Goal: Task Accomplishment & Management: Manage account settings

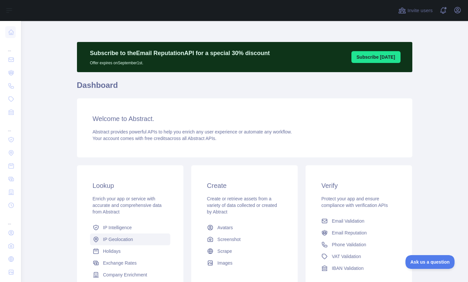
click at [119, 239] on span "IP Geolocation" at bounding box center [118, 239] width 30 height 7
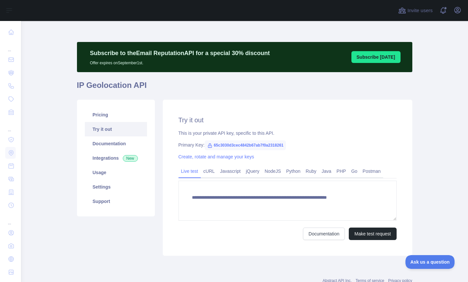
type textarea "**********"
click at [103, 114] on link "Pricing" at bounding box center [116, 114] width 62 height 14
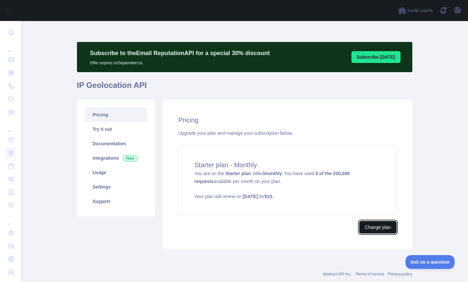
click at [381, 226] on button "Change plan" at bounding box center [377, 227] width 37 height 12
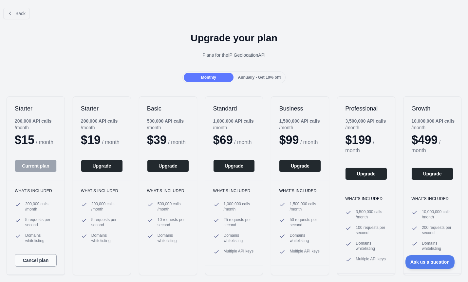
click at [35, 266] on button "Cancel plan" at bounding box center [36, 260] width 42 height 12
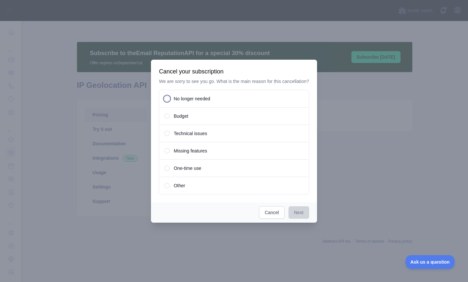
click at [169, 102] on div "No longer needed" at bounding box center [234, 99] width 150 height 18
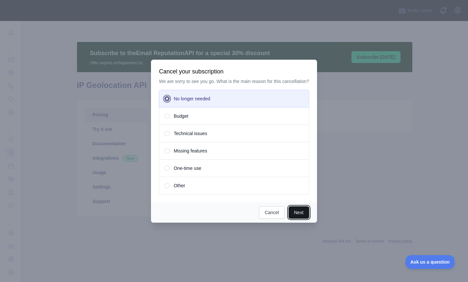
click at [300, 217] on button "Next" at bounding box center [299, 212] width 21 height 12
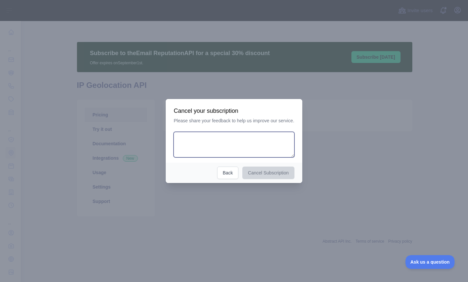
click at [221, 146] on textarea at bounding box center [234, 145] width 121 height 26
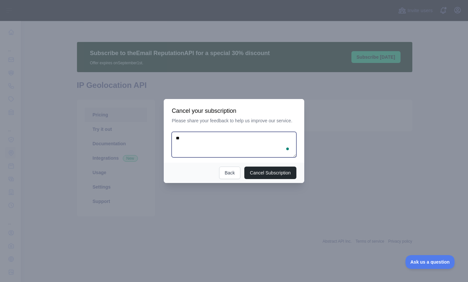
type textarea "*"
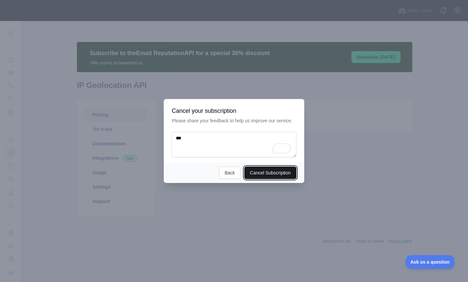
click at [273, 176] on button "Cancel Subscription" at bounding box center [270, 172] width 52 height 12
click at [264, 170] on button "Cancel Subscription" at bounding box center [270, 172] width 52 height 12
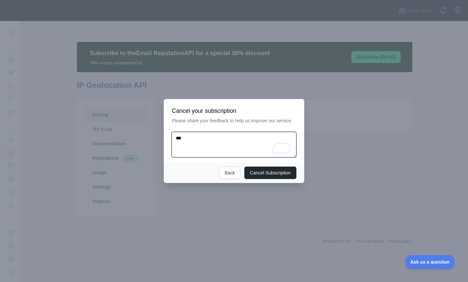
click at [220, 140] on textarea "***" at bounding box center [234, 145] width 125 height 26
type textarea "*"
click at [184, 138] on textarea "**********" at bounding box center [234, 145] width 125 height 26
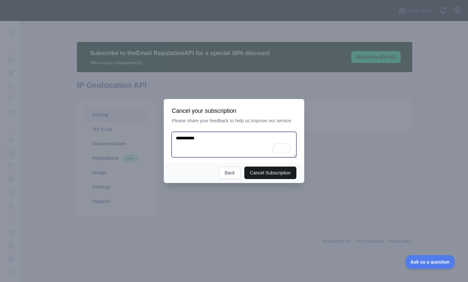
type textarea "**********"
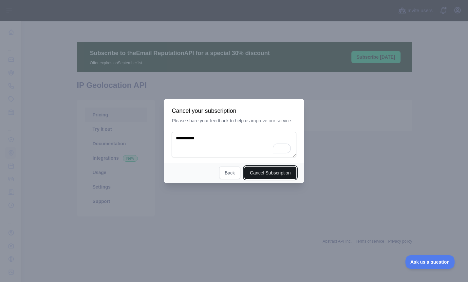
click at [253, 172] on button "Cancel Subscription" at bounding box center [270, 172] width 52 height 12
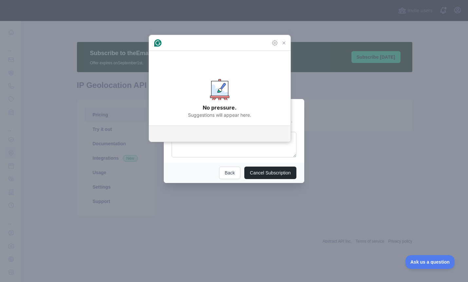
click at [212, 105] on p "No pressure." at bounding box center [220, 108] width 34 height 8
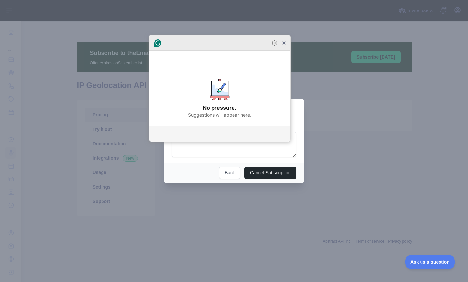
click at [159, 47] on icon at bounding box center [157, 42] width 7 height 7
click at [283, 46] on icon "Close Grammarly Assistant" at bounding box center [284, 42] width 5 height 5
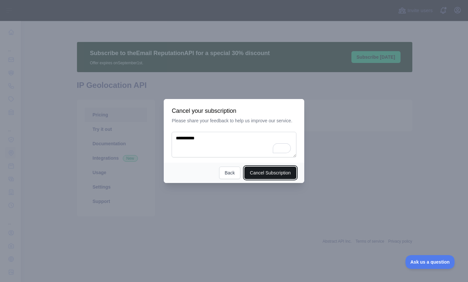
click at [261, 170] on button "Cancel Subscription" at bounding box center [270, 172] width 52 height 12
click at [318, 156] on div at bounding box center [234, 141] width 468 height 282
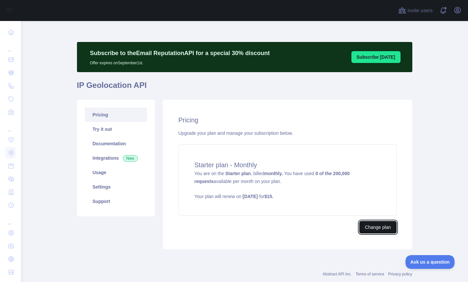
click at [368, 229] on button "Change plan" at bounding box center [377, 227] width 37 height 12
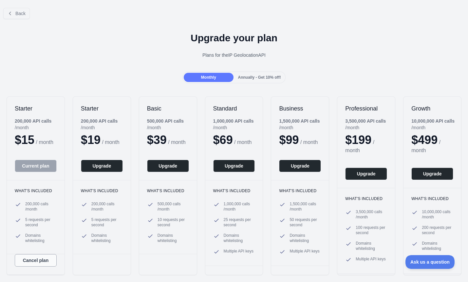
click at [41, 266] on button "Cancel plan" at bounding box center [36, 260] width 42 height 12
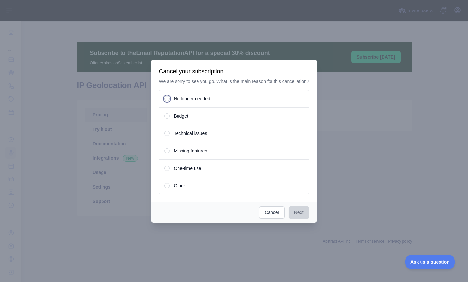
click at [183, 102] on span "No longer needed" at bounding box center [192, 98] width 36 height 7
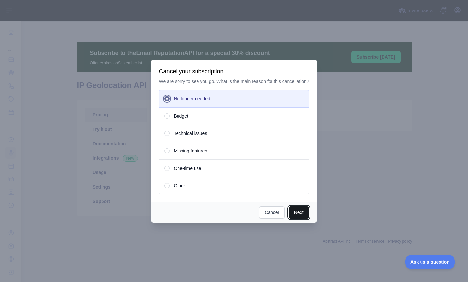
click at [299, 210] on button "Next" at bounding box center [299, 212] width 21 height 12
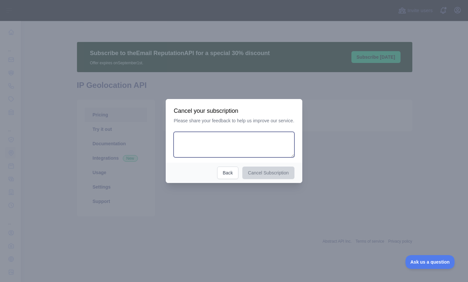
click at [196, 148] on textarea at bounding box center [234, 145] width 121 height 26
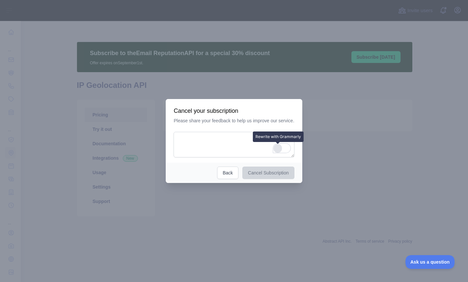
click at [278, 148] on div "Rewrite with Grammarly" at bounding box center [277, 149] width 7 height 8
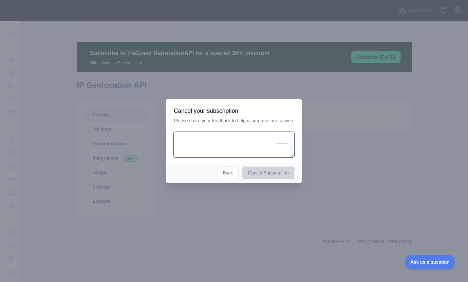
click at [203, 139] on textarea "To enrich screen reader interactions, please activate Accessibility in Grammarl…" at bounding box center [234, 145] width 121 height 26
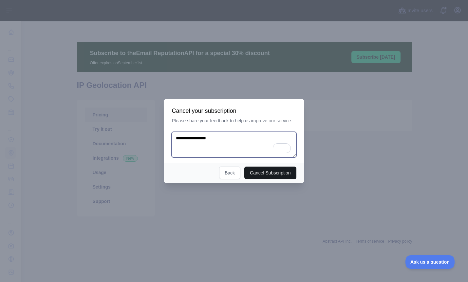
type textarea "**********"
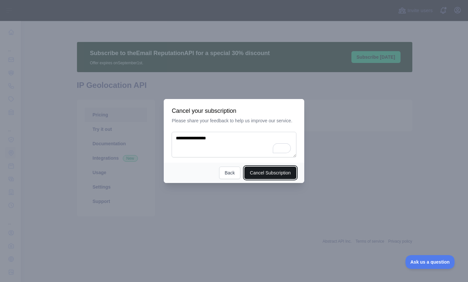
click at [267, 170] on button "Cancel Subscription" at bounding box center [270, 172] width 52 height 12
click at [272, 172] on button "Cancel Subscription" at bounding box center [270, 172] width 52 height 12
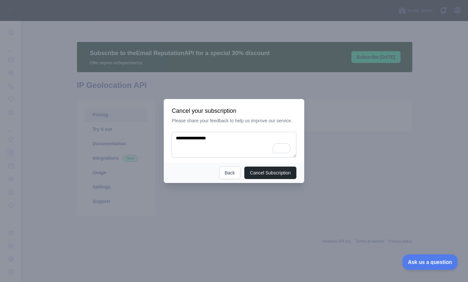
click at [421, 260] on span "Ask us a question" at bounding box center [426, 261] width 49 height 5
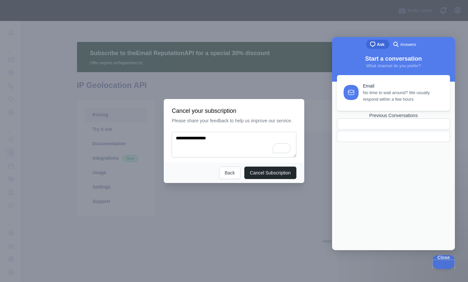
click at [371, 136] on div at bounding box center [378, 136] width 71 height 0
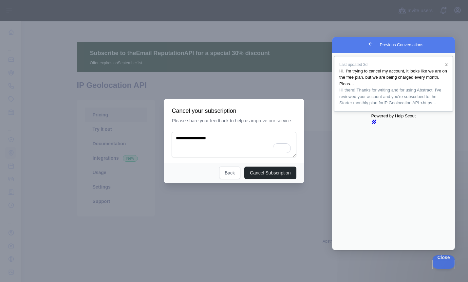
click at [399, 106] on div "Previous Conversations" at bounding box center [394, 106] width 108 height 0
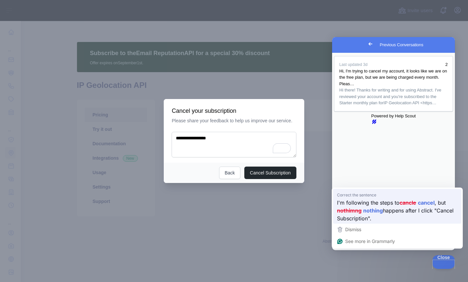
drag, startPoint x: 401, startPoint y: 183, endPoint x: 709, endPoint y: 240, distance: 314.0
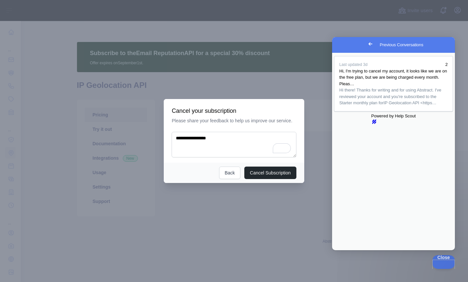
type textarea "**********"
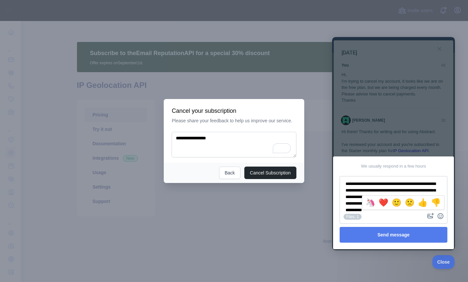
scroll to position [1, 0]
click at [435, 201] on span "👎" at bounding box center [436, 202] width 10 height 9
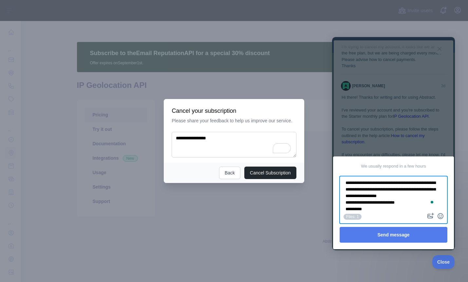
scroll to position [0, 0]
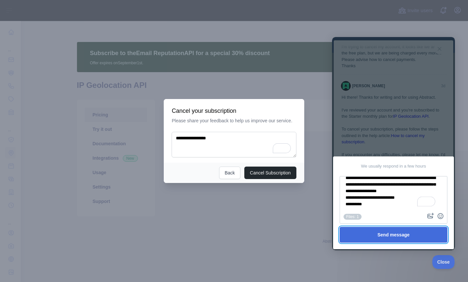
click at [372, 231] on button "Send message" at bounding box center [394, 235] width 108 height 16
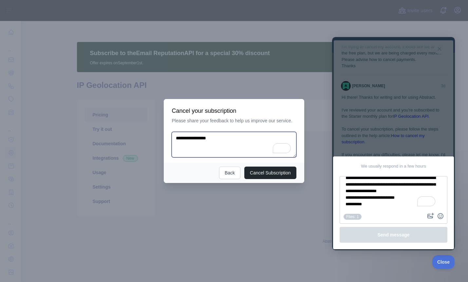
click at [246, 143] on textarea "**********" at bounding box center [234, 145] width 125 height 26
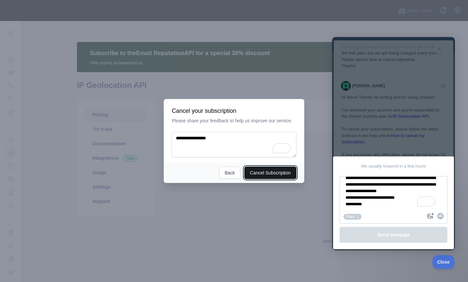
click at [265, 175] on button "Cancel Subscription" at bounding box center [270, 172] width 52 height 12
click at [211, 209] on div at bounding box center [234, 141] width 468 height 282
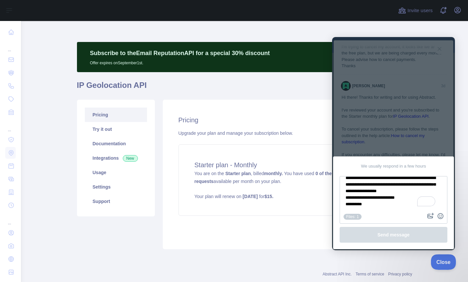
click at [439, 263] on span "Close" at bounding box center [442, 261] width 22 height 5
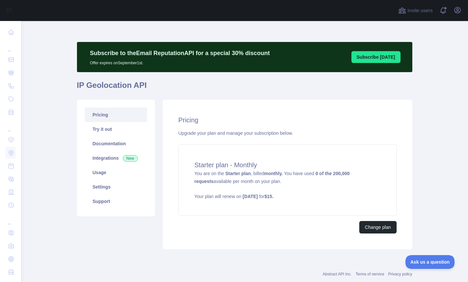
click at [115, 111] on link "Pricing" at bounding box center [116, 114] width 62 height 14
click at [375, 224] on button "Change plan" at bounding box center [377, 227] width 37 height 12
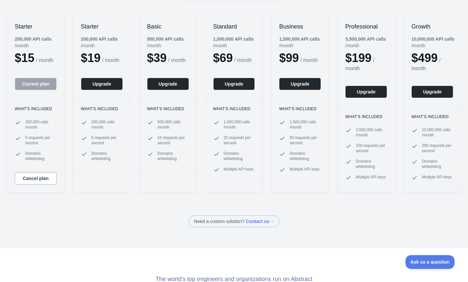
scroll to position [110, 0]
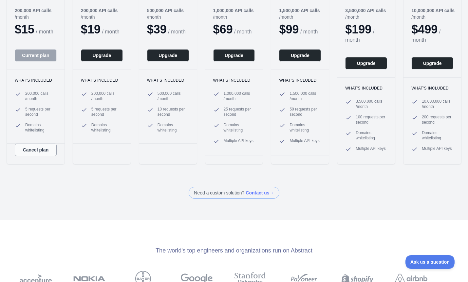
click at [35, 156] on button "Cancel plan" at bounding box center [36, 150] width 42 height 12
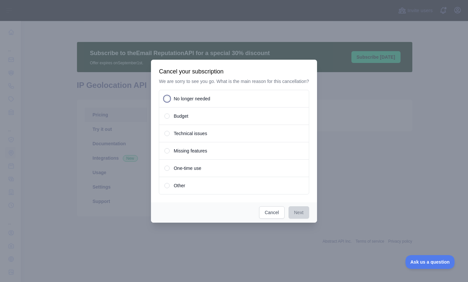
click at [167, 105] on div "No longer needed" at bounding box center [234, 99] width 150 height 18
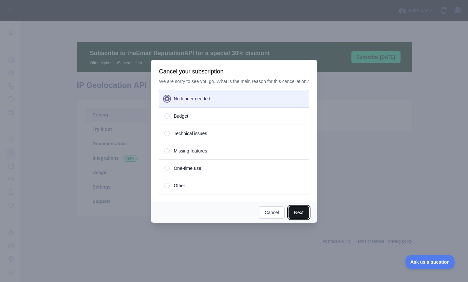
click at [300, 219] on button "Next" at bounding box center [299, 212] width 21 height 12
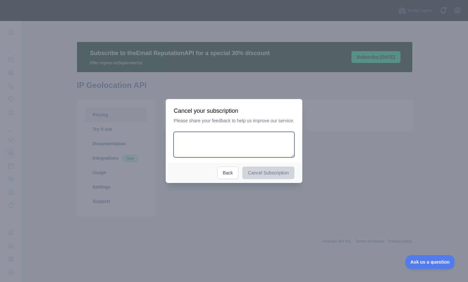
click at [229, 154] on textarea at bounding box center [234, 145] width 121 height 26
click at [208, 145] on textarea "To enrich screen reader interactions, please activate Accessibility in Grammarl…" at bounding box center [234, 145] width 121 height 26
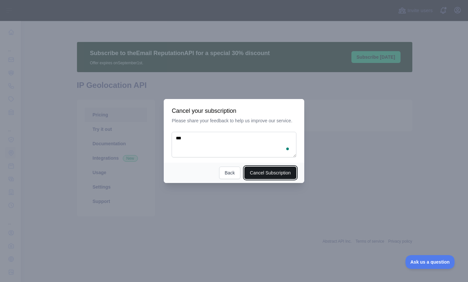
click at [273, 171] on button "Cancel Subscription" at bounding box center [270, 172] width 52 height 12
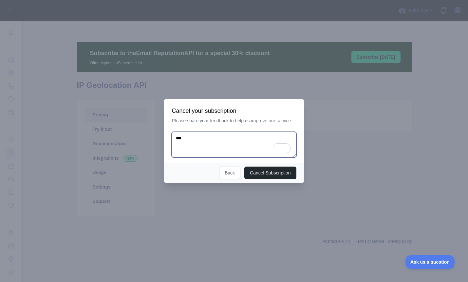
click at [181, 138] on textarea "**" at bounding box center [234, 145] width 125 height 26
type textarea "*"
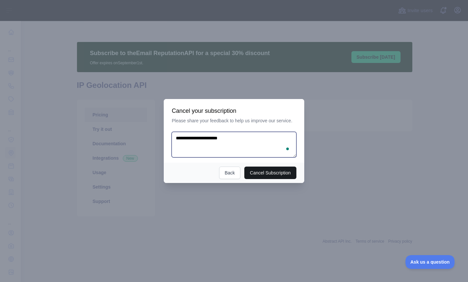
type textarea "**********"
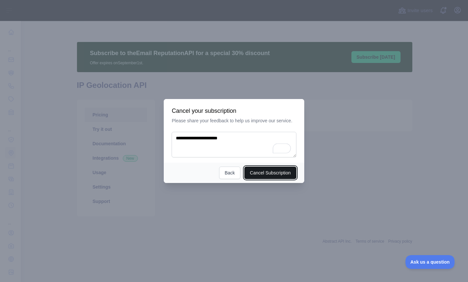
click at [259, 172] on button "Cancel Subscription" at bounding box center [270, 172] width 52 height 12
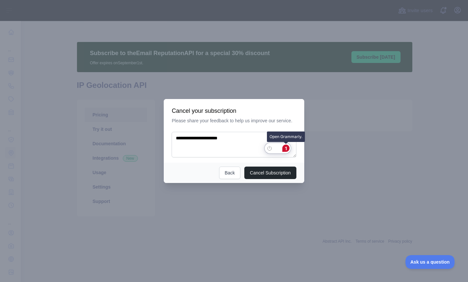
click at [285, 146] on div "1" at bounding box center [285, 148] width 7 height 7
